Goal: Task Accomplishment & Management: Use online tool/utility

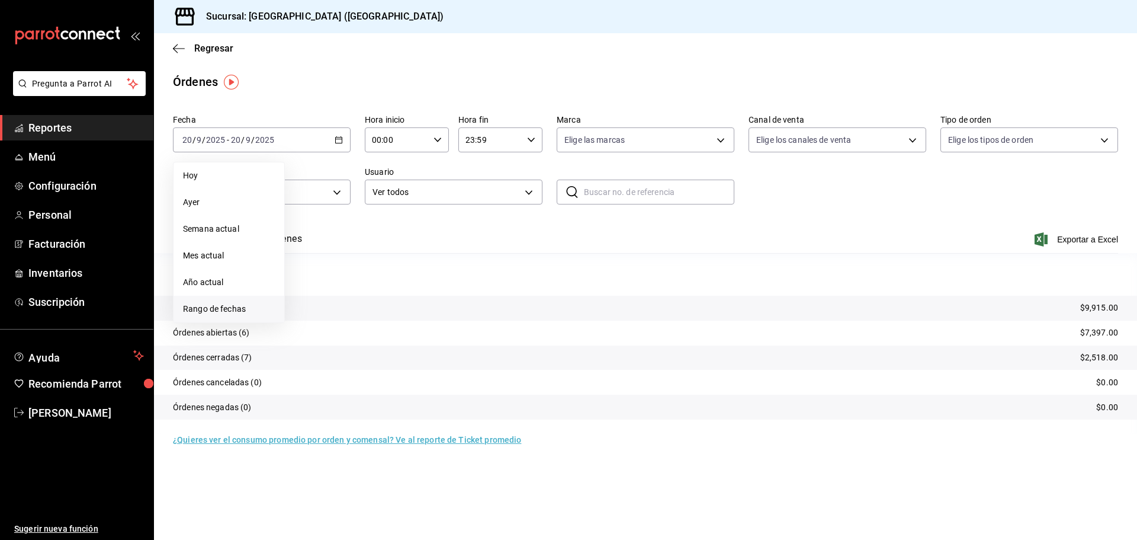
click at [218, 307] on span "Rango de fechas" at bounding box center [229, 309] width 92 height 12
click at [413, 245] on abbr "13" at bounding box center [414, 244] width 8 height 8
click at [1080, 240] on span "Exportar a Excel" at bounding box center [1077, 239] width 81 height 14
click at [337, 140] on icon "button" at bounding box center [339, 140] width 8 height 8
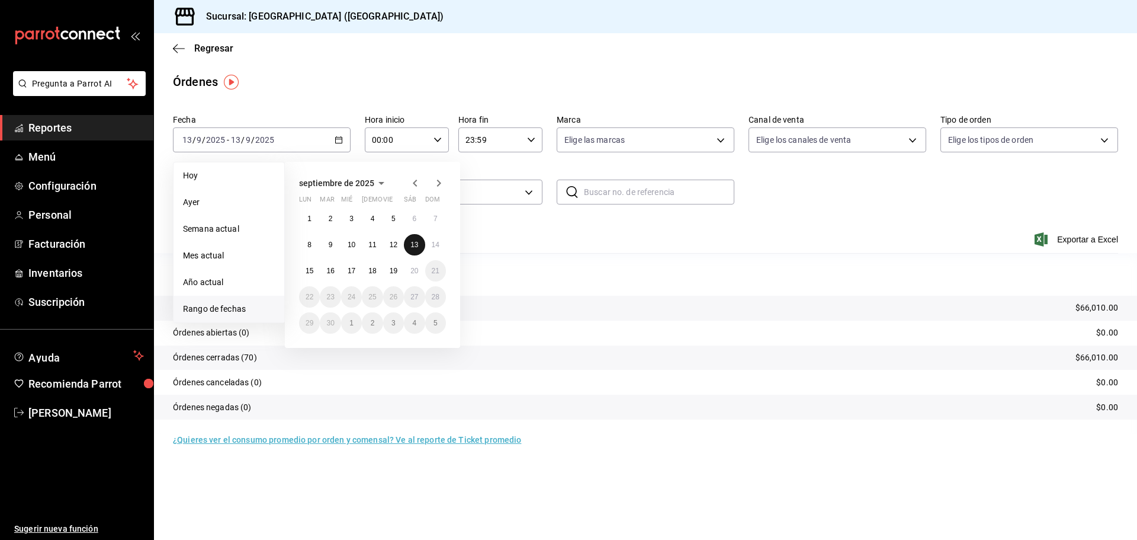
click at [419, 245] on button "13" at bounding box center [414, 244] width 21 height 21
click at [305, 268] on button "15" at bounding box center [309, 270] width 21 height 21
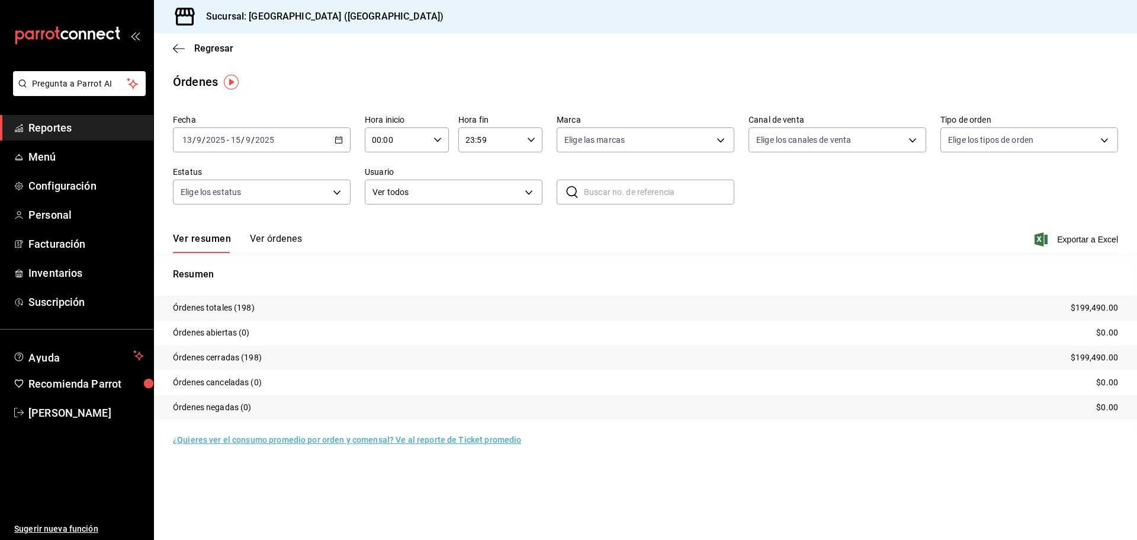
click at [1061, 242] on span "Exportar a Excel" at bounding box center [1077, 239] width 81 height 14
click at [338, 139] on \(Stroke\) "button" at bounding box center [339, 139] width 7 height 1
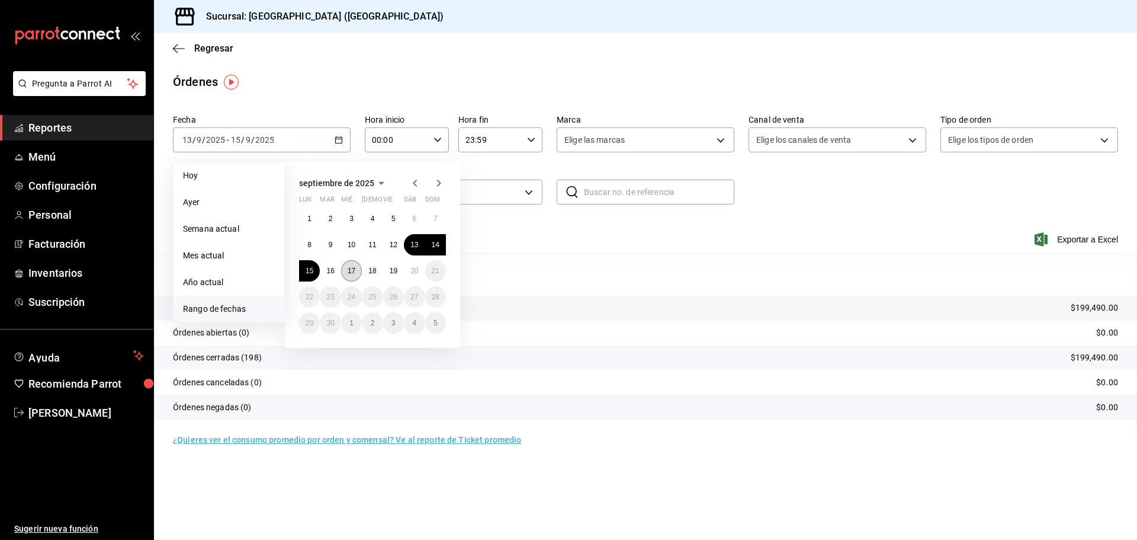
click at [341, 271] on button "17" at bounding box center [351, 270] width 21 height 21
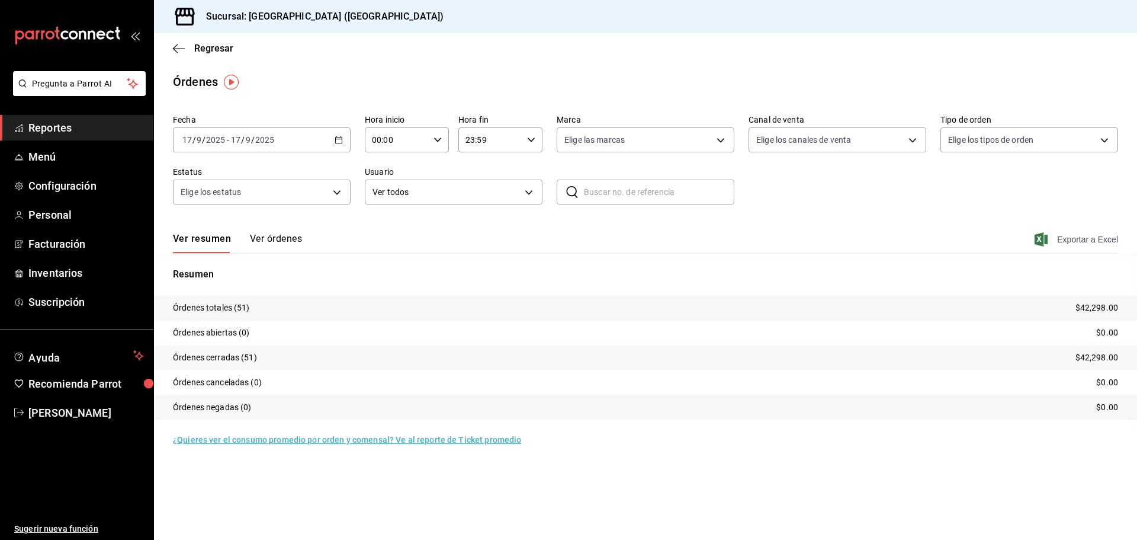
click at [1085, 240] on span "Exportar a Excel" at bounding box center [1077, 239] width 81 height 14
click at [344, 142] on div "[DATE] [DATE] - [DATE] [DATE]" at bounding box center [262, 139] width 178 height 25
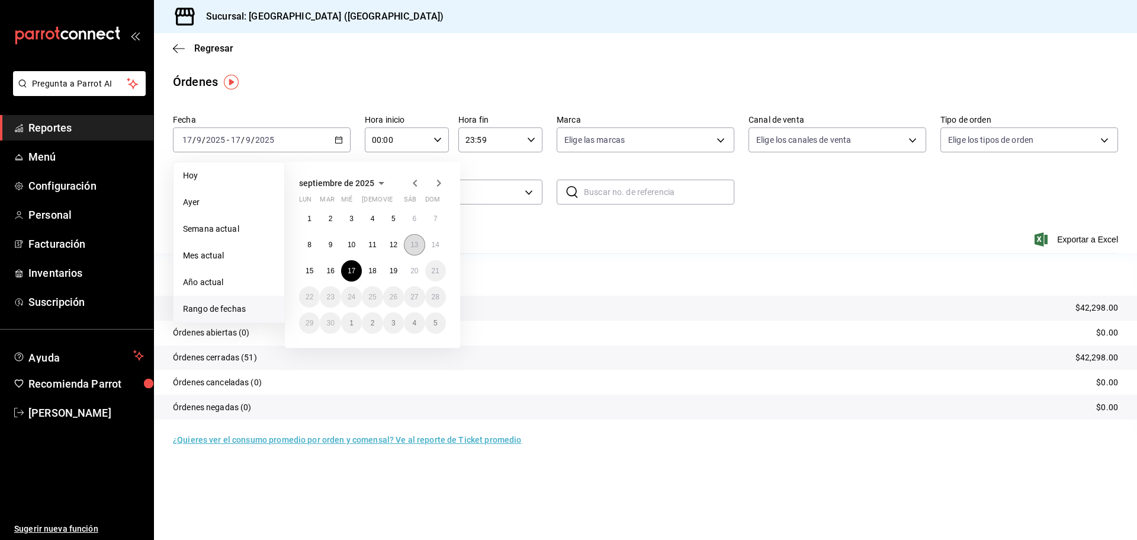
click at [412, 254] on button "13" at bounding box center [414, 244] width 21 height 21
click at [349, 272] on abbr "17" at bounding box center [352, 271] width 8 height 8
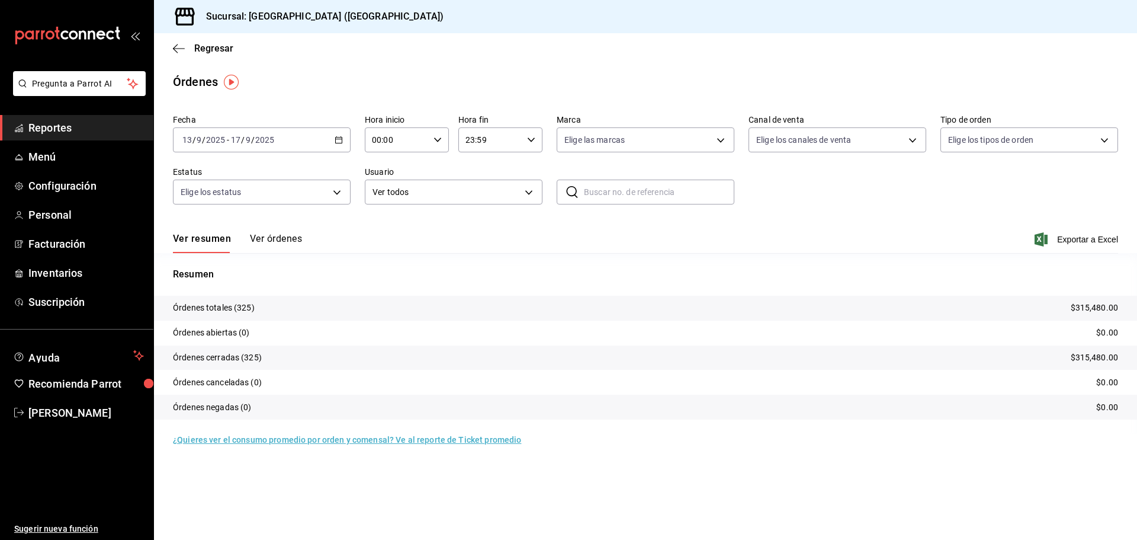
click at [1089, 242] on span "Exportar a Excel" at bounding box center [1077, 239] width 81 height 14
click at [346, 140] on div "[DATE] [DATE] - [DATE] [DATE]" at bounding box center [262, 139] width 178 height 25
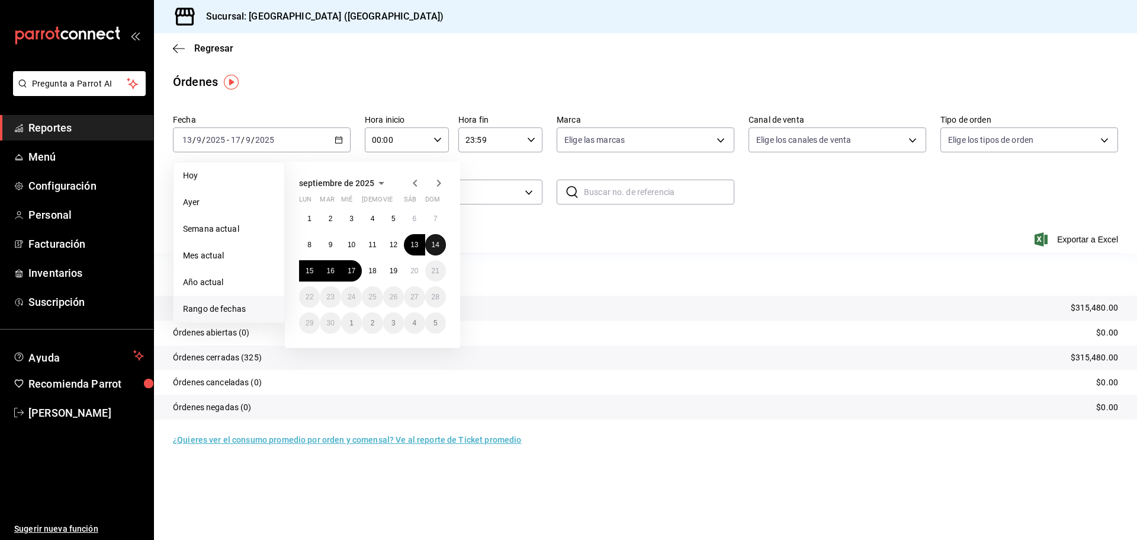
click at [432, 249] on button "14" at bounding box center [435, 244] width 21 height 21
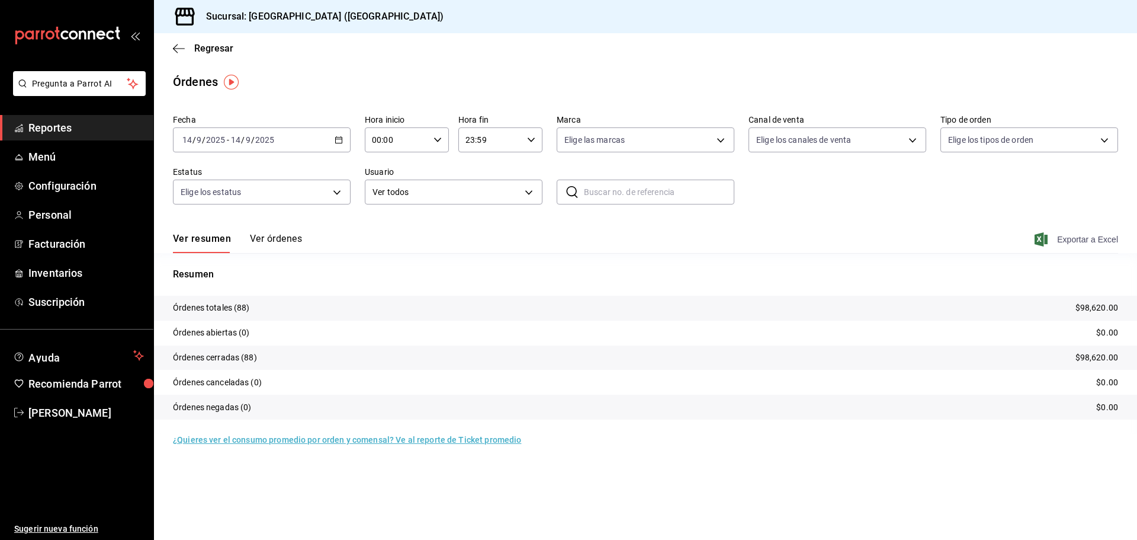
click at [1066, 239] on span "Exportar a Excel" at bounding box center [1077, 239] width 81 height 14
click at [340, 140] on icon "button" at bounding box center [339, 140] width 8 height 8
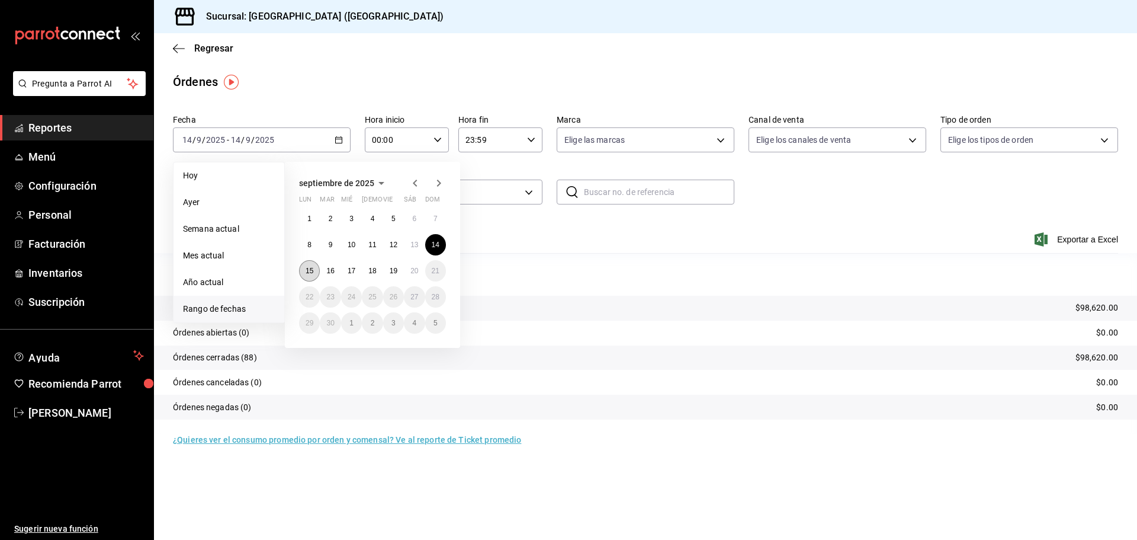
click at [306, 271] on abbr "15" at bounding box center [310, 271] width 8 height 8
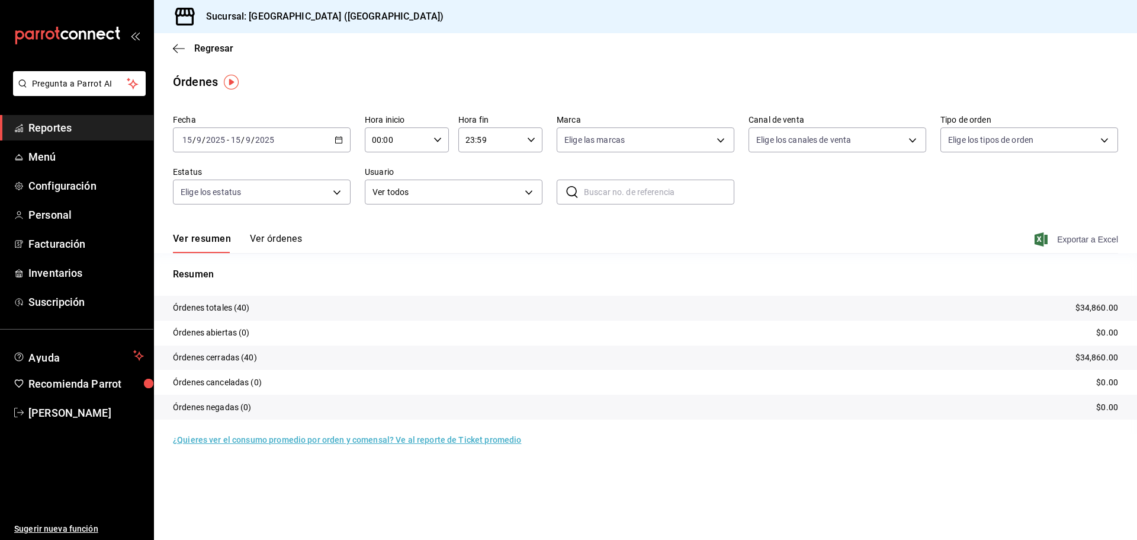
click at [1103, 240] on span "Exportar a Excel" at bounding box center [1077, 239] width 81 height 14
